Goal: Book appointment/travel/reservation: Book appointment/travel/reservation

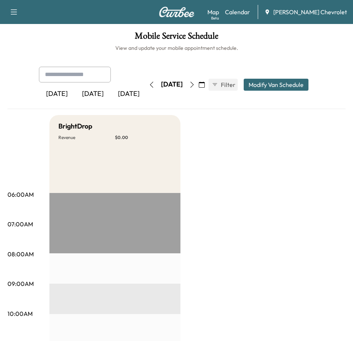
click at [13, 14] on icon "button" at bounding box center [13, 11] width 9 height 9
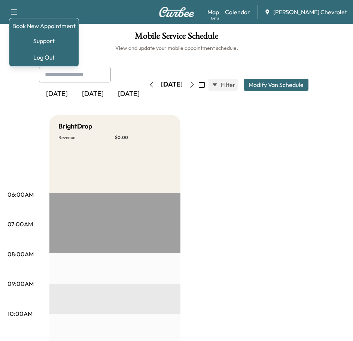
click at [183, 87] on div "[DATE]" at bounding box center [172, 84] width 22 height 9
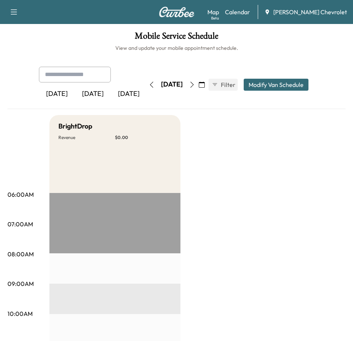
click at [145, 81] on button "button" at bounding box center [151, 85] width 13 height 12
click at [149, 82] on icon "button" at bounding box center [152, 85] width 6 height 6
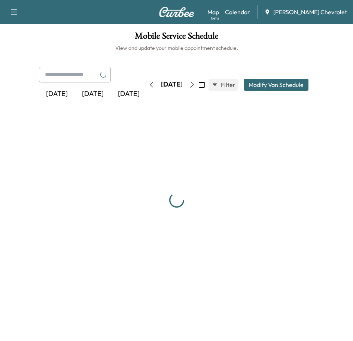
click at [145, 82] on button "button" at bounding box center [151, 85] width 13 height 12
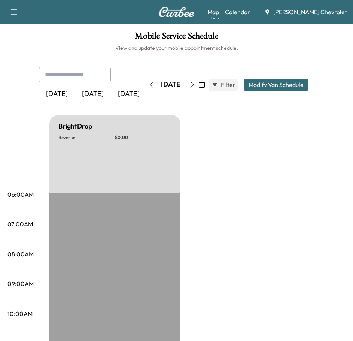
click at [195, 82] on icon "button" at bounding box center [192, 85] width 6 height 6
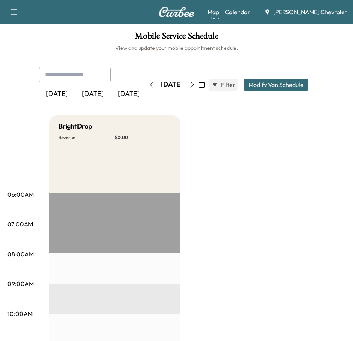
drag, startPoint x: 9, startPoint y: 10, endPoint x: 16, endPoint y: 13, distance: 7.4
click at [13, 11] on button "button" at bounding box center [14, 12] width 16 height 12
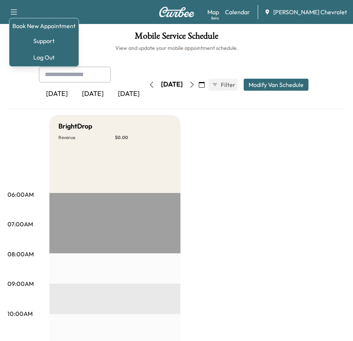
click at [199, 84] on button "button" at bounding box center [192, 85] width 13 height 12
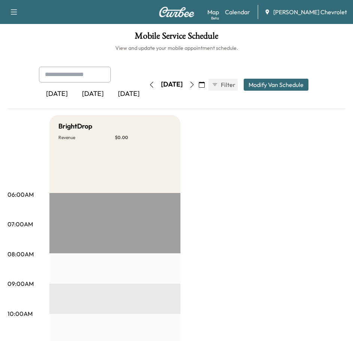
click at [18, 9] on icon "button" at bounding box center [13, 11] width 9 height 9
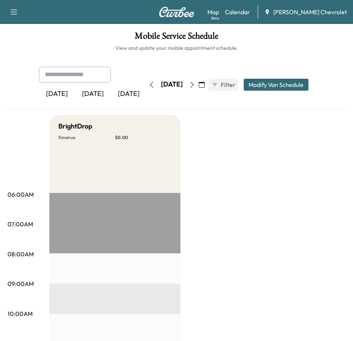
click at [122, 91] on div "[DATE]" at bounding box center [129, 93] width 36 height 17
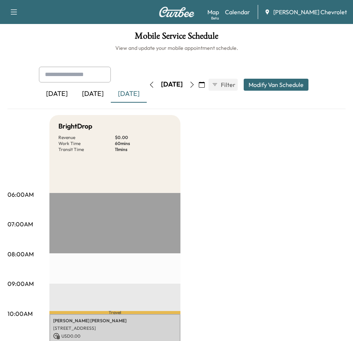
click at [10, 9] on button "button" at bounding box center [14, 12] width 16 height 12
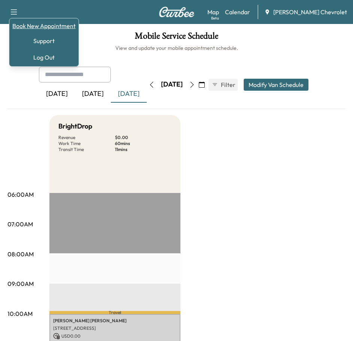
click at [41, 28] on link "Book New Appointment" at bounding box center [43, 25] width 63 height 9
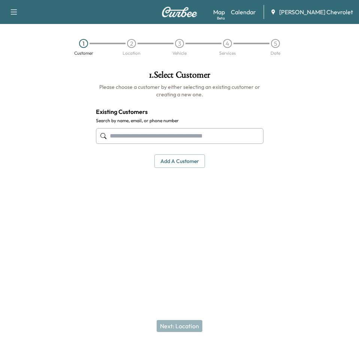
click at [175, 166] on button "Add a customer" at bounding box center [179, 161] width 51 height 14
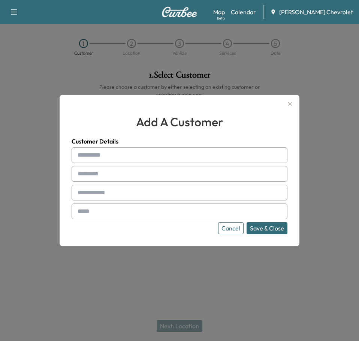
click at [108, 160] on input "text" at bounding box center [180, 155] width 216 height 16
type input "*"
type input "******"
type input "**********"
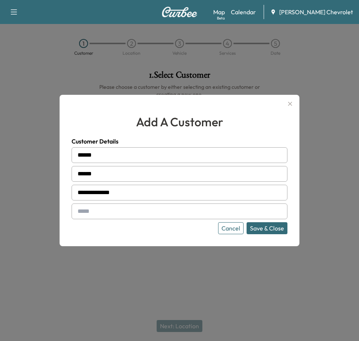
click at [125, 211] on input "text" at bounding box center [180, 211] width 216 height 16
paste input "**********"
type input "**********"
click at [260, 226] on button "Save & Close" at bounding box center [266, 228] width 41 height 12
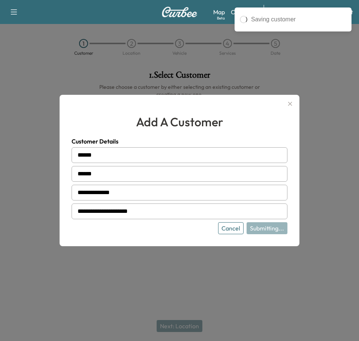
type input "**********"
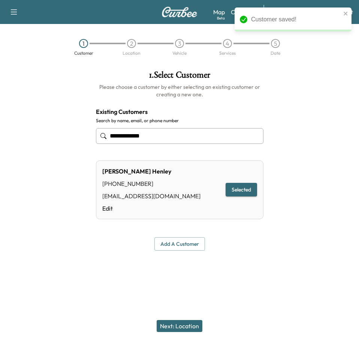
click at [165, 323] on button "Next: Location" at bounding box center [180, 326] width 46 height 12
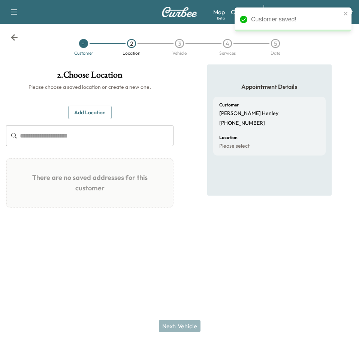
click at [103, 118] on button "Add Location" at bounding box center [89, 113] width 43 height 14
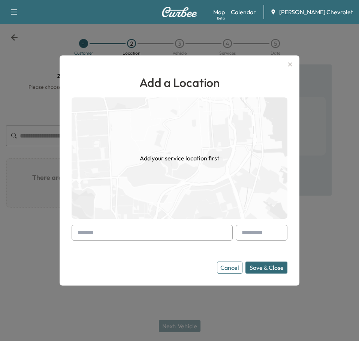
click at [94, 235] on input "text" at bounding box center [152, 233] width 161 height 16
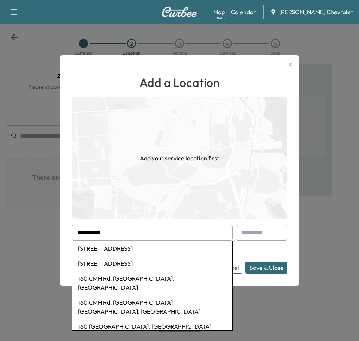
click at [111, 245] on li "[STREET_ADDRESS]" at bounding box center [152, 248] width 160 height 15
type input "**********"
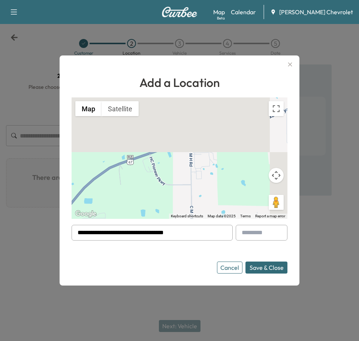
click at [281, 175] on button "Map camera controls" at bounding box center [276, 175] width 15 height 15
click at [254, 158] on button "Zoom in" at bounding box center [257, 156] width 15 height 15
click at [253, 193] on button "Zoom out" at bounding box center [257, 194] width 15 height 15
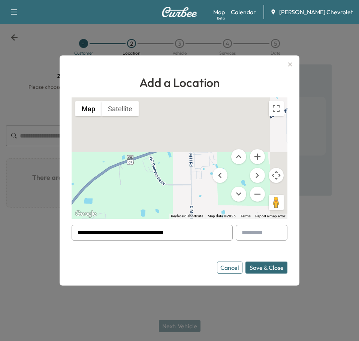
click at [258, 192] on button "Zoom out" at bounding box center [257, 194] width 15 height 15
click at [259, 190] on button "Zoom out" at bounding box center [257, 194] width 15 height 15
drag, startPoint x: 276, startPoint y: 103, endPoint x: 636, endPoint y: 148, distance: 362.8
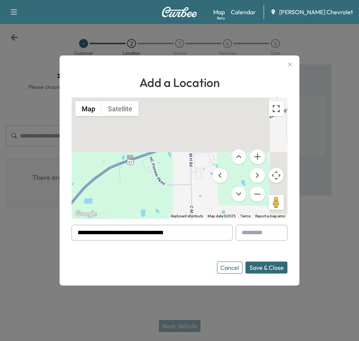
click at [276, 103] on button "Toggle fullscreen view" at bounding box center [276, 108] width 15 height 15
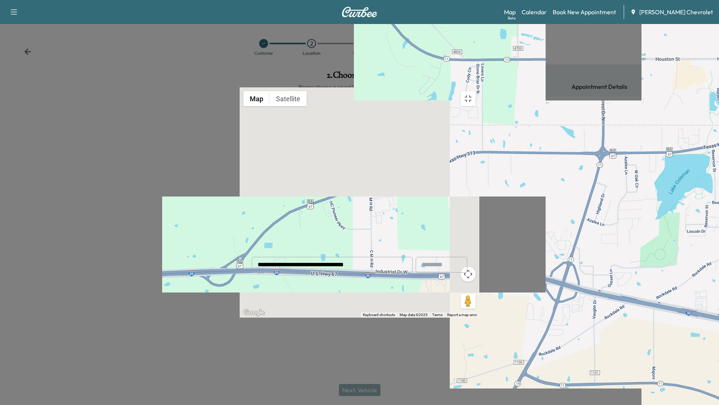
click at [359, 235] on div "To activate drag with keyboard, press Alt + Enter. Once in keyboard drag state,…" at bounding box center [360, 202] width 240 height 230
drag, startPoint x: 384, startPoint y: 238, endPoint x: 332, endPoint y: 256, distance: 55.0
drag, startPoint x: 336, startPoint y: 253, endPoint x: 267, endPoint y: 269, distance: 70.6
click at [266, 269] on div "To activate drag with keyboard, press Alt + Enter. Once in keyboard drag state,…" at bounding box center [360, 202] width 240 height 230
drag, startPoint x: 284, startPoint y: 257, endPoint x: 436, endPoint y: 208, distance: 159.9
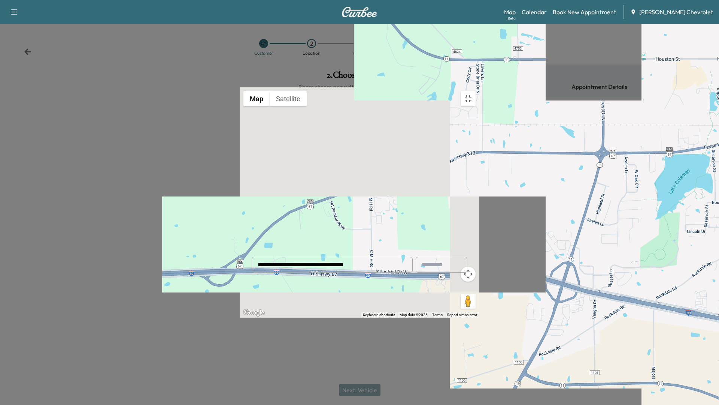
click at [359, 241] on div "To activate drag with keyboard, press Alt + Enter. Once in keyboard drag state,…" at bounding box center [360, 202] width 240 height 230
click at [359, 91] on button "Toggle fullscreen view" at bounding box center [468, 98] width 15 height 15
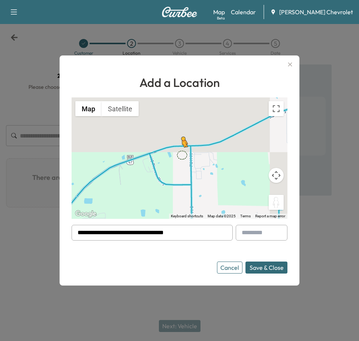
drag, startPoint x: 280, startPoint y: 205, endPoint x: 182, endPoint y: 154, distance: 110.2
click at [182, 154] on div "To activate drag with keyboard, press Alt + Enter. Once in keyboard drag state,…" at bounding box center [180, 157] width 216 height 121
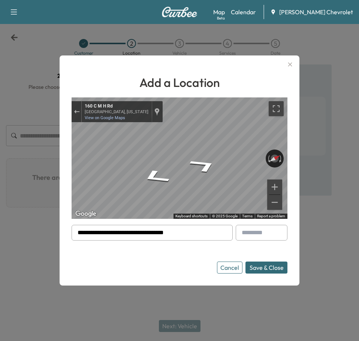
click at [0, 164] on html "Book New Appointment Support Log Out Map Beta Calendar [PERSON_NAME] Chevrolet …" at bounding box center [179, 170] width 359 height 341
click at [143, 188] on div "← Move left → Move right ↑ Move up ↓ Move down + Zoom in - Zoom out [GEOGRAPHIC…" at bounding box center [180, 157] width 216 height 121
click at [85, 169] on div "Map" at bounding box center [180, 157] width 216 height 121
click at [264, 269] on button "Save & Close" at bounding box center [266, 267] width 42 height 12
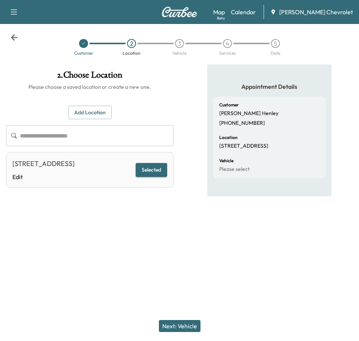
click at [176, 324] on button "Next: Vehicle" at bounding box center [180, 326] width 42 height 12
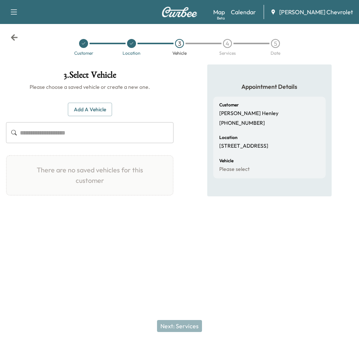
click at [121, 139] on input "text" at bounding box center [97, 132] width 154 height 21
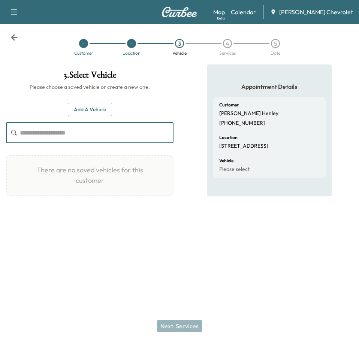
click at [98, 114] on button "Add a Vehicle" at bounding box center [90, 110] width 44 height 14
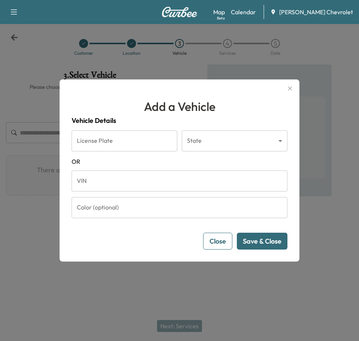
click at [100, 186] on input "VIN" at bounding box center [180, 180] width 216 height 21
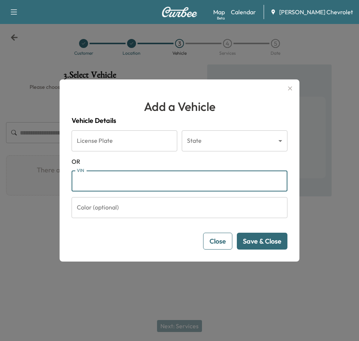
paste input "**********"
type input "**********"
click at [267, 240] on button "Save & Close" at bounding box center [262, 241] width 51 height 17
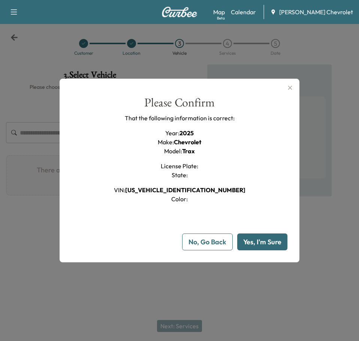
click at [267, 240] on button "Yes, I'm Sure" at bounding box center [262, 241] width 50 height 17
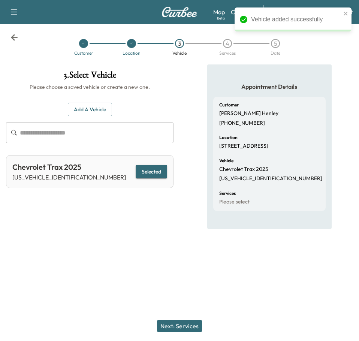
click at [177, 323] on button "Next: Services" at bounding box center [179, 326] width 45 height 12
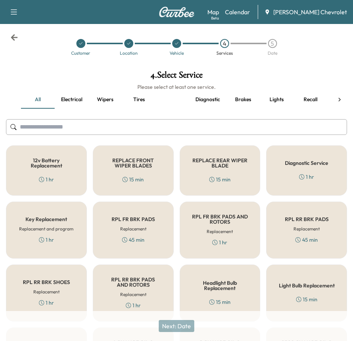
click at [66, 126] on input "text" at bounding box center [176, 127] width 341 height 16
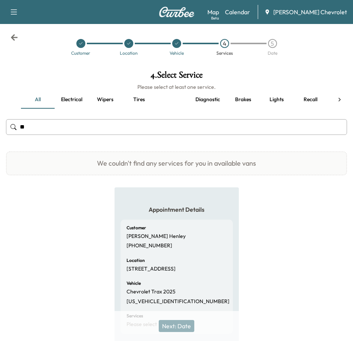
click at [51, 125] on input "**" at bounding box center [176, 127] width 341 height 16
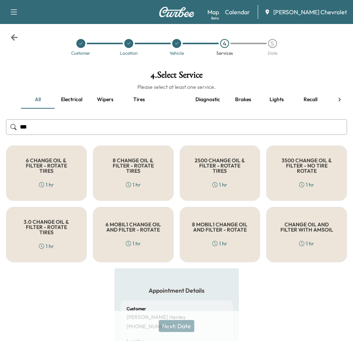
type input "***"
click at [83, 175] on div "6 CHANGE OIL & FILTER - ROTATE TIRES 1 hr" at bounding box center [46, 172] width 81 height 55
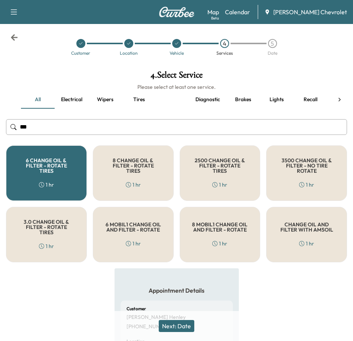
click at [176, 322] on button "Next: Date" at bounding box center [177, 326] width 36 height 12
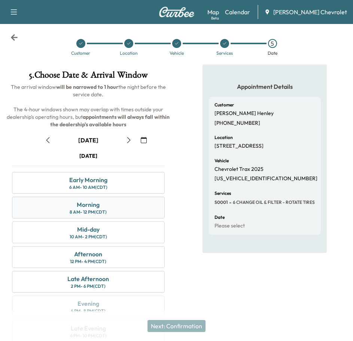
click at [105, 204] on div "Morning 8 AM - 12 PM (CDT)" at bounding box center [88, 208] width 153 height 22
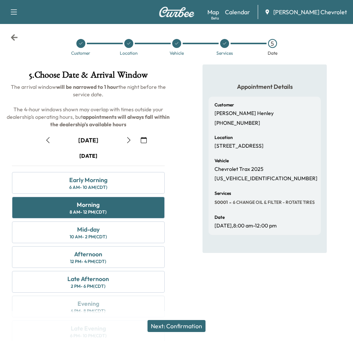
click at [192, 326] on button "Next: Confirmation" at bounding box center [177, 326] width 58 height 12
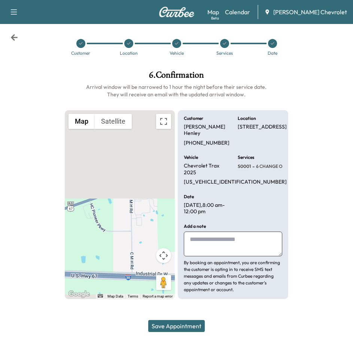
click at [229, 245] on textarea at bounding box center [233, 244] width 98 height 25
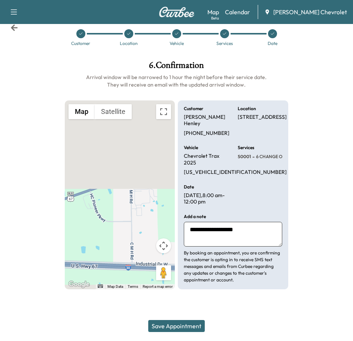
scroll to position [15, 0]
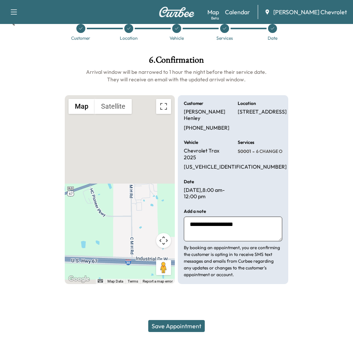
type textarea "**********"
click at [182, 323] on button "Save Appointment" at bounding box center [176, 326] width 57 height 12
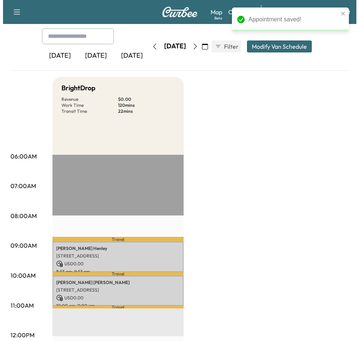
scroll to position [112, 0]
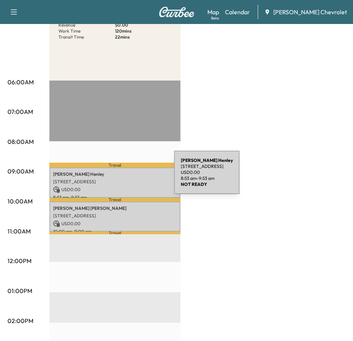
click at [118, 177] on div "[PERSON_NAME] [STREET_ADDRESS] USD 0.00 8:53 am - 9:53 am" at bounding box center [114, 182] width 131 height 30
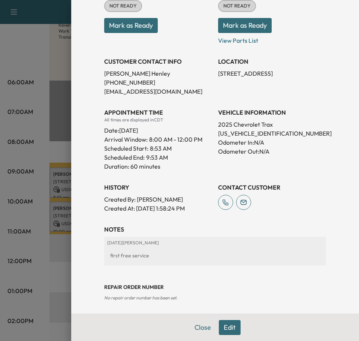
scroll to position [109, 0]
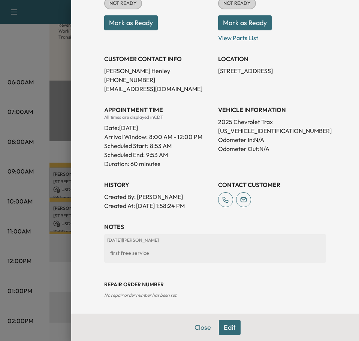
click at [32, 230] on div at bounding box center [179, 170] width 359 height 341
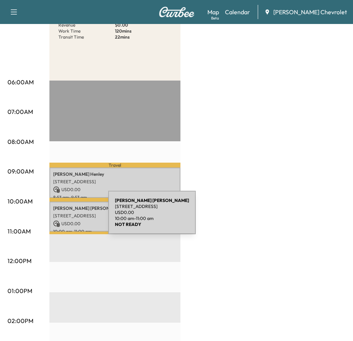
click at [52, 217] on div "[PERSON_NAME] [STREET_ADDRESS][PERSON_NAME] USD 0.00 10:00 am - 11:00 am" at bounding box center [114, 217] width 131 height 30
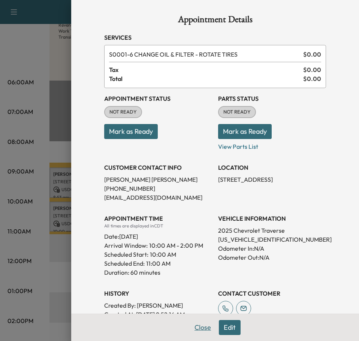
click at [191, 325] on button "Close" at bounding box center [203, 327] width 26 height 15
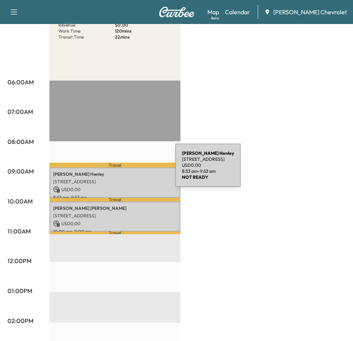
click at [119, 170] on div "[PERSON_NAME] [STREET_ADDRESS] USD 0.00 8:53 am - 9:53 am" at bounding box center [114, 182] width 131 height 30
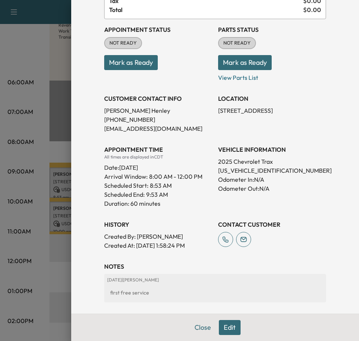
scroll to position [75, 0]
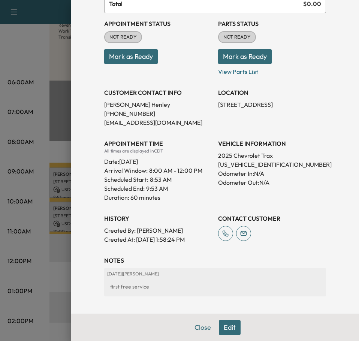
click at [220, 326] on button "Edit" at bounding box center [230, 327] width 22 height 15
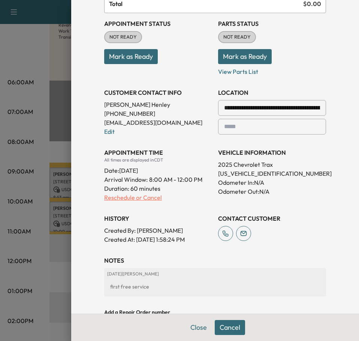
click at [134, 197] on p "Reschedule or Cancel" at bounding box center [158, 197] width 108 height 9
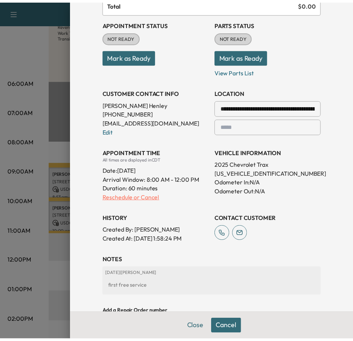
scroll to position [0, 0]
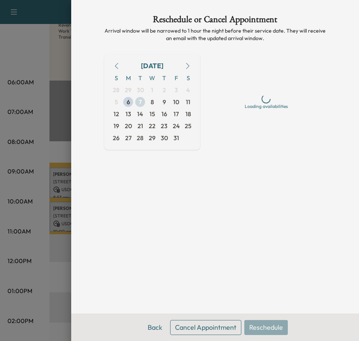
click at [140, 103] on span "7" at bounding box center [140, 101] width 3 height 9
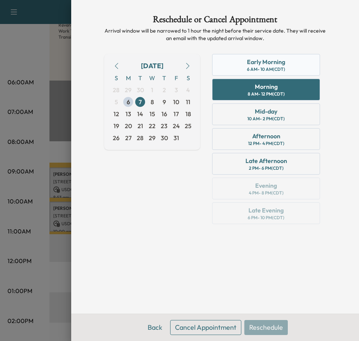
click at [260, 75] on div "Early Morning 6 AM - 10 AM (CDT)" at bounding box center [266, 65] width 108 height 22
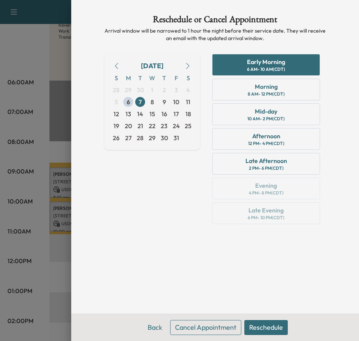
click at [257, 322] on button "Reschedule" at bounding box center [265, 327] width 43 height 15
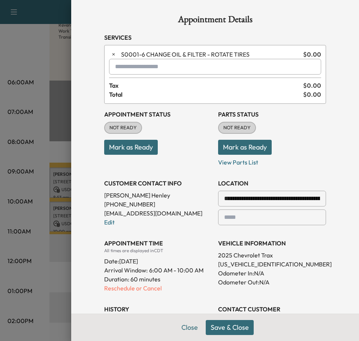
click at [233, 322] on button "Save & Close" at bounding box center [230, 327] width 48 height 15
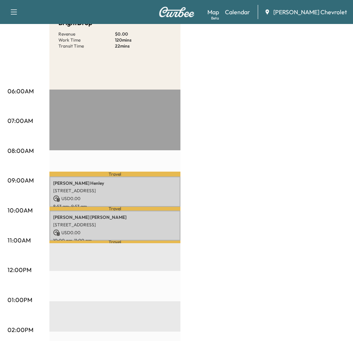
scroll to position [112, 0]
